Goal: Task Accomplishment & Management: Use online tool/utility

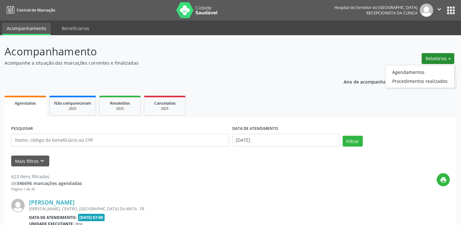
select select "7"
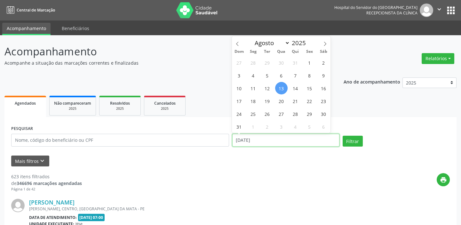
drag, startPoint x: 275, startPoint y: 139, endPoint x: 173, endPoint y: 135, distance: 101.7
click at [173, 135] on div "PESQUISAR DATA DE ATENDIMENTO [DATE] Filtrar" at bounding box center [230, 137] width 441 height 27
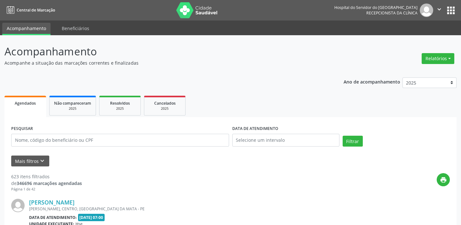
click at [188, 94] on ul "Agendados Não compareceram 2025 Resolvidos 2025 Cancelados 2025" at bounding box center [230, 105] width 452 height 23
click at [434, 54] on button "Relatórios" at bounding box center [437, 58] width 33 height 11
click at [422, 73] on link "Agendamentos" at bounding box center [419, 71] width 69 height 9
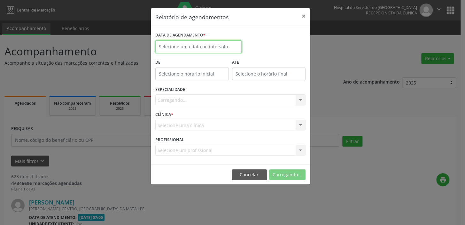
click at [189, 46] on input "text" at bounding box center [198, 46] width 86 height 13
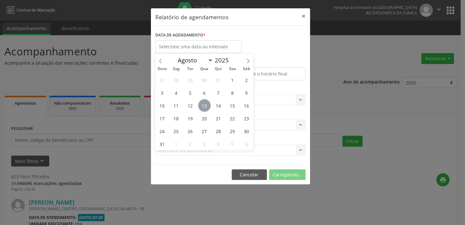
click at [203, 109] on span "13" at bounding box center [204, 105] width 12 height 12
type input "[DATE]"
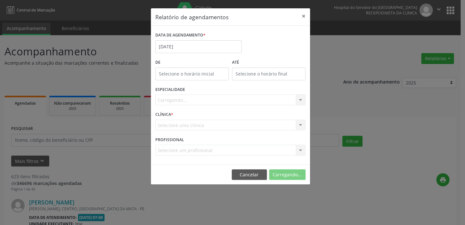
click at [179, 102] on div "Carregando... Nenhum resultado encontrado para: " " Não há nenhuma opção para s…" at bounding box center [230, 99] width 150 height 11
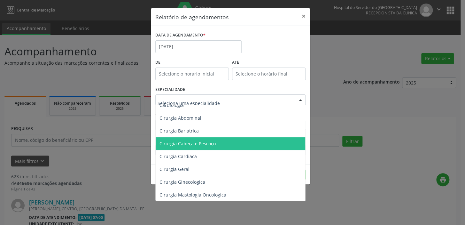
scroll to position [87, 0]
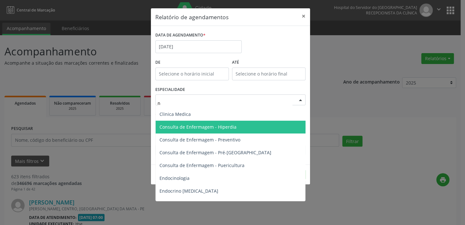
type input "nu"
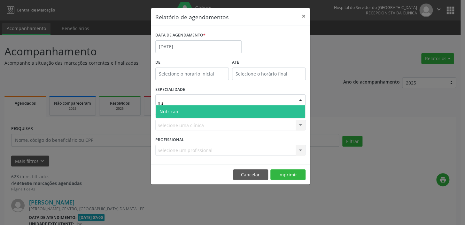
click at [200, 107] on span "Nutricao" at bounding box center [231, 111] width 150 height 13
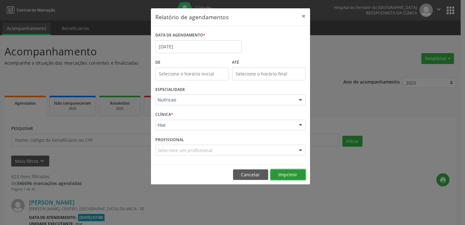
drag, startPoint x: 285, startPoint y: 177, endPoint x: 256, endPoint y: 120, distance: 64.9
click at [256, 120] on div "Relatório de agendamentos × DATA DE AGENDAMENTO * [DATE] De ATÉ ESPECIALIDADE N…" at bounding box center [231, 96] width 160 height 177
click at [209, 50] on input "[DATE]" at bounding box center [198, 46] width 86 height 13
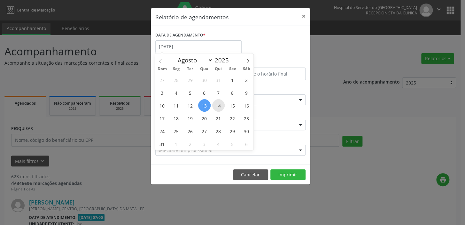
click at [218, 99] on span "14" at bounding box center [218, 105] width 12 height 12
type input "[DATE]"
click at [218, 99] on span "14" at bounding box center [218, 105] width 12 height 12
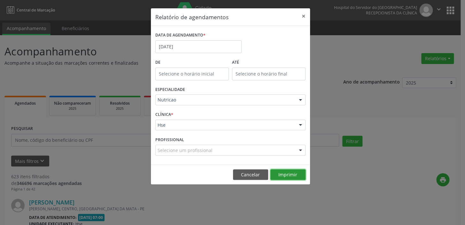
click at [284, 174] on button "Imprimir" at bounding box center [287, 174] width 35 height 11
